Goal: Transaction & Acquisition: Purchase product/service

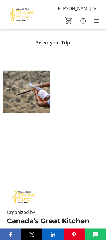
scroll to position [127, 0]
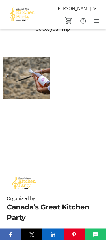
click at [86, 115] on div at bounding box center [53, 105] width 106 height 109
click at [83, 116] on div at bounding box center [53, 105] width 106 height 109
click at [84, 114] on div at bounding box center [53, 105] width 106 height 109
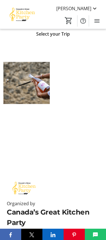
scroll to position [122, 0]
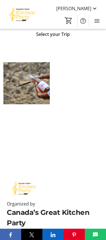
click at [97, 18] on mat-icon "Menu" at bounding box center [96, 20] width 7 height 7
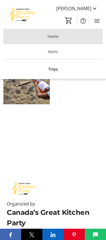
click at [67, 36] on span at bounding box center [52, 37] width 99 height 14
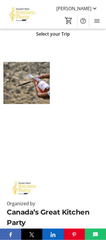
scroll to position [127, 0]
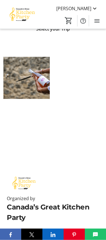
click at [37, 79] on img at bounding box center [26, 78] width 46 height 46
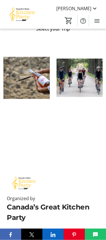
click at [73, 113] on div at bounding box center [53, 105] width 106 height 109
click at [75, 108] on div at bounding box center [53, 105] width 106 height 109
click at [35, 76] on img at bounding box center [26, 78] width 46 height 46
click at [34, 78] on img at bounding box center [26, 78] width 46 height 46
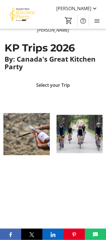
scroll to position [71, 0]
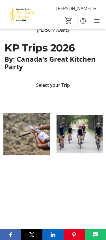
click at [61, 82] on span "Select your Trip" at bounding box center [53, 85] width 34 height 7
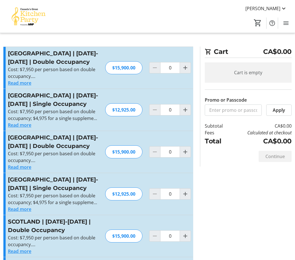
click at [51, 62] on h3 "[GEOGRAPHIC_DATA] | [DATE]-[DATE] | Double Occupancy" at bounding box center [53, 57] width 91 height 17
click at [106, 67] on mat-icon "Increment by one" at bounding box center [185, 67] width 7 height 7
click at [106, 69] on mat-icon "Increment by one" at bounding box center [185, 67] width 7 height 7
type input "2"
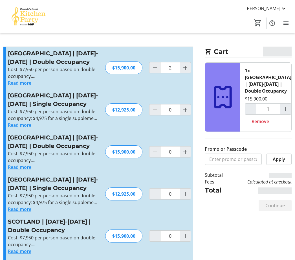
type input "2"
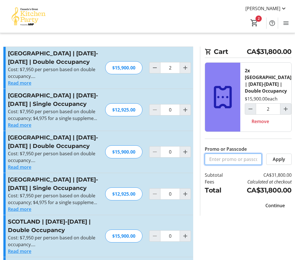
click at [106, 161] on input "Promo or Passcode" at bounding box center [233, 159] width 57 height 11
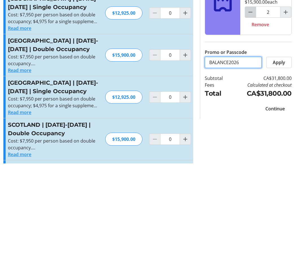
type input "BALANCE2026"
click at [106, 106] on mat-icon "Decrement by one" at bounding box center [250, 109] width 7 height 7
type input "1"
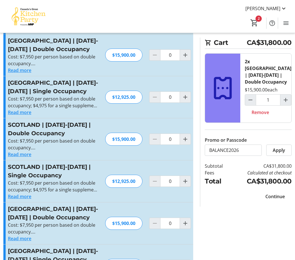
type input "1"
click at [106, 148] on span "Apply" at bounding box center [279, 150] width 12 height 7
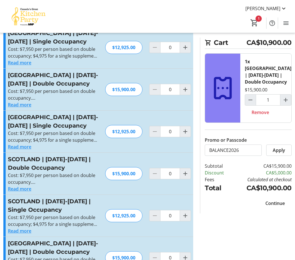
scroll to position [62, 0]
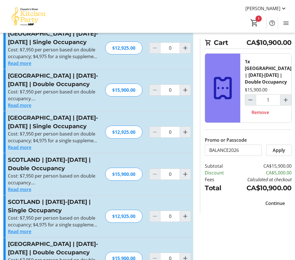
click at [106, 203] on span "Continue" at bounding box center [275, 203] width 19 height 7
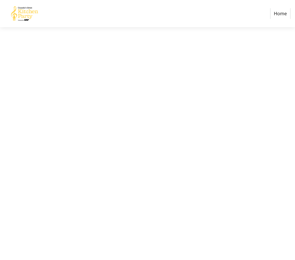
scroll to position [18, 0]
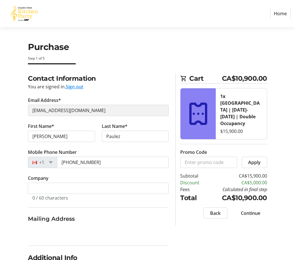
select select "CA"
click at [106, 210] on span "Continue" at bounding box center [250, 213] width 19 height 7
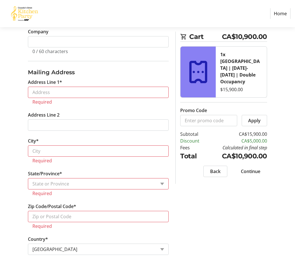
scroll to position [189, 0]
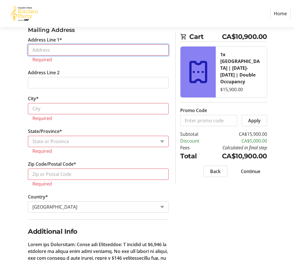
click at [61, 49] on input "Address Line 1*" at bounding box center [98, 49] width 141 height 11
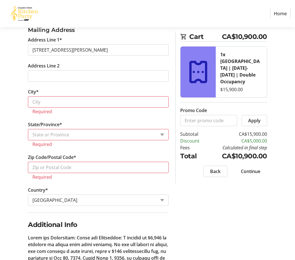
type input "78 Chemin Beakie"
type input "[GEOGRAPHIC_DATA][PERSON_NAME]"
select select "QC"
type input "J0R 1B0"
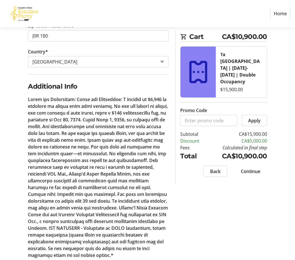
scroll to position [315, 0]
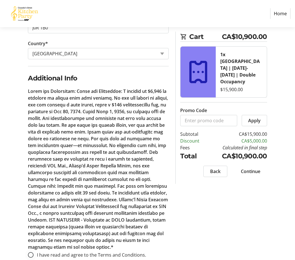
click at [35, 239] on div at bounding box center [31, 255] width 14 height 14
radio input "true"
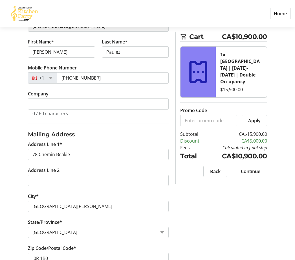
scroll to position [84, 0]
click at [106, 168] on span "Continue" at bounding box center [250, 171] width 19 height 7
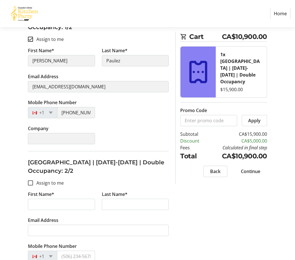
scroll to position [140, 0]
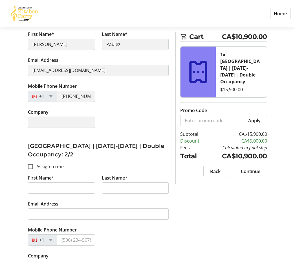
click at [31, 166] on input "Assign to me" at bounding box center [30, 166] width 5 height 5
checkbox input "true"
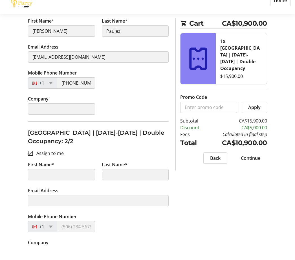
type input "[PERSON_NAME]"
type input "Paulez"
type input "[EMAIL_ADDRESS][DOMAIN_NAME]"
type input "[PHONE_NUMBER]"
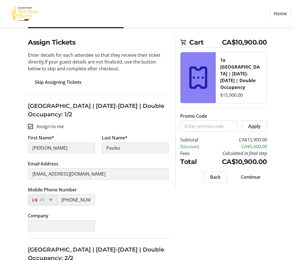
scroll to position [36, 0]
click at [106, 174] on span "Continue" at bounding box center [250, 177] width 19 height 7
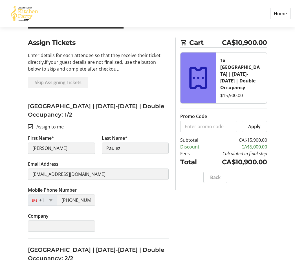
scroll to position [0, 0]
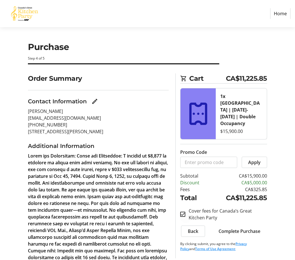
click at [106, 212] on input "Cover fees for Canada’s Great Kitchen Party" at bounding box center [182, 214] width 5 height 5
checkbox input "false"
click at [106, 228] on span "Complete Purchase" at bounding box center [240, 231] width 42 height 7
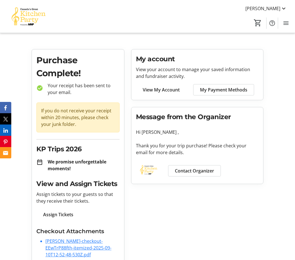
scroll to position [14, 0]
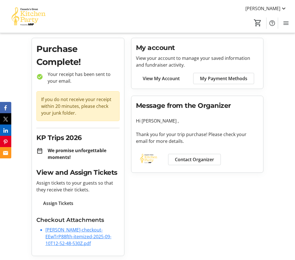
click at [78, 235] on link "[PERSON_NAME]-checkout-EEwTrP88fth-itemized-2025-09-10T12-52-48-530Z.pdf" at bounding box center [78, 237] width 66 height 20
click at [106, 78] on span "View My Account" at bounding box center [161, 78] width 37 height 7
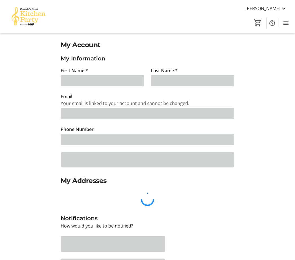
type input "[PERSON_NAME]"
type input "Paulez"
type input "[EMAIL_ADDRESS][DOMAIN_NAME]"
type input "[PHONE_NUMBER]"
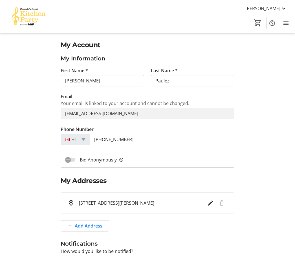
click at [106, 24] on span "Menu" at bounding box center [285, 22] width 11 height 11
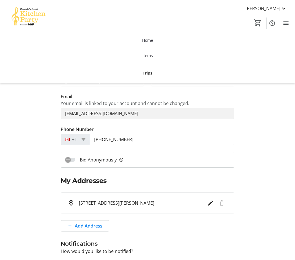
click at [106, 70] on span "Trips" at bounding box center [148, 73] width 10 height 6
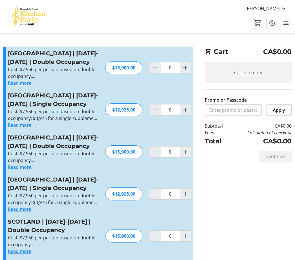
click at [106, 20] on span "Menu" at bounding box center [285, 22] width 11 height 11
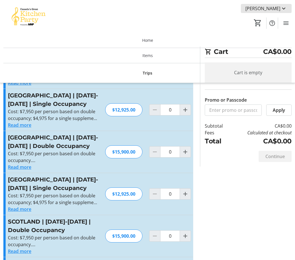
click at [106, 6] on mat-icon at bounding box center [283, 8] width 7 height 7
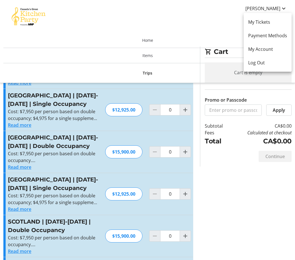
click at [106, 61] on span "Log Out" at bounding box center [267, 62] width 39 height 7
